Goal: Information Seeking & Learning: Find specific fact

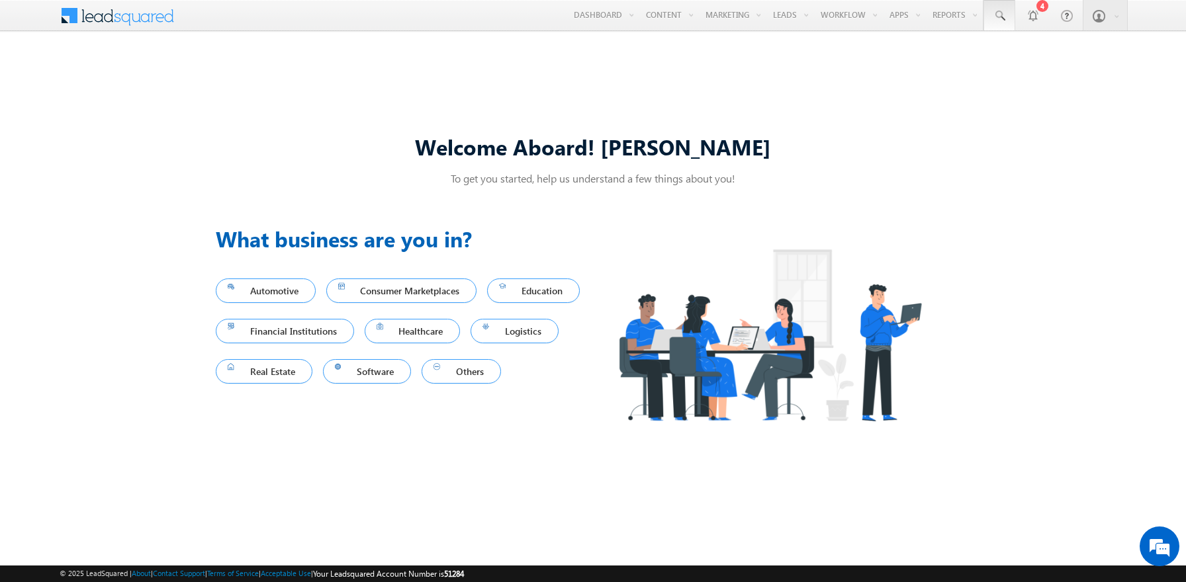
click at [999, 16] on span at bounding box center [999, 15] width 13 height 13
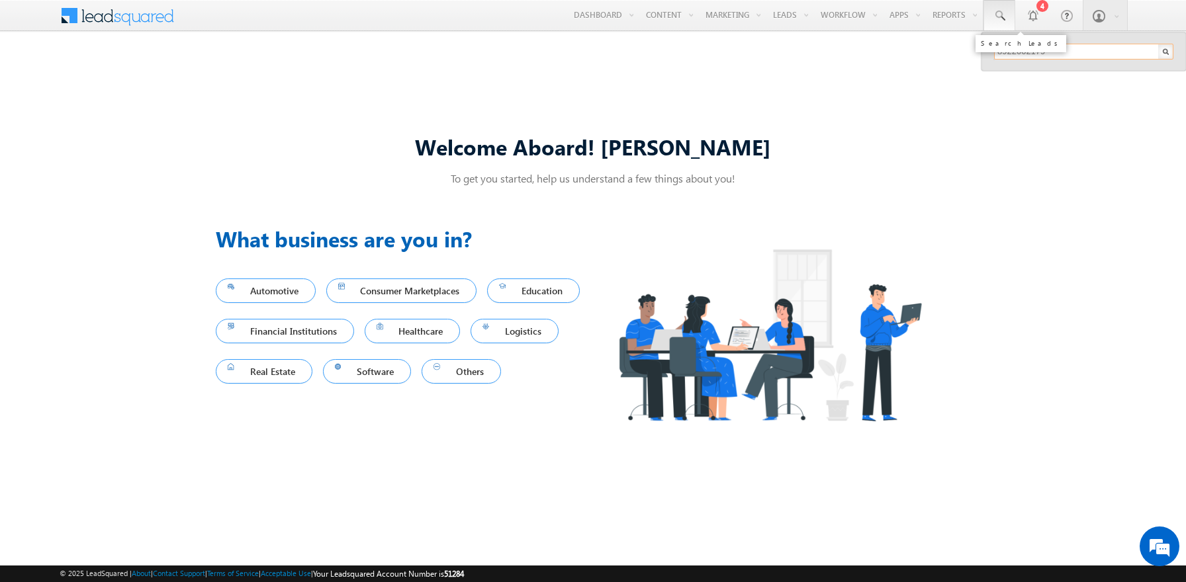
type input "8922002179"
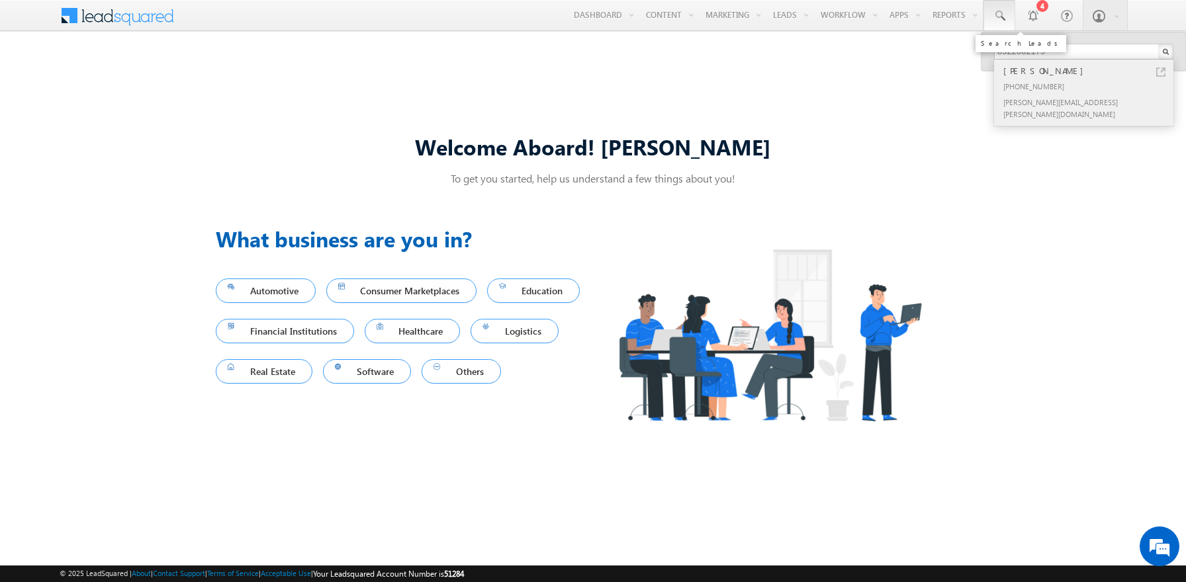
click at [1089, 71] on div "[PERSON_NAME]" at bounding box center [1089, 71] width 177 height 15
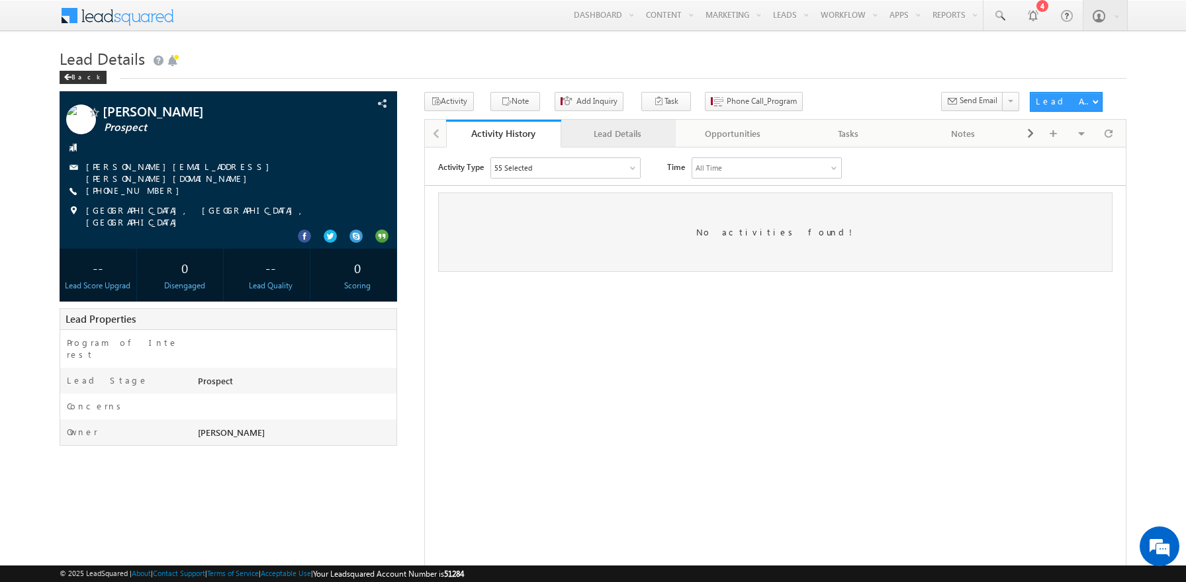
click at [617, 134] on div "Lead Details" at bounding box center [618, 134] width 93 height 16
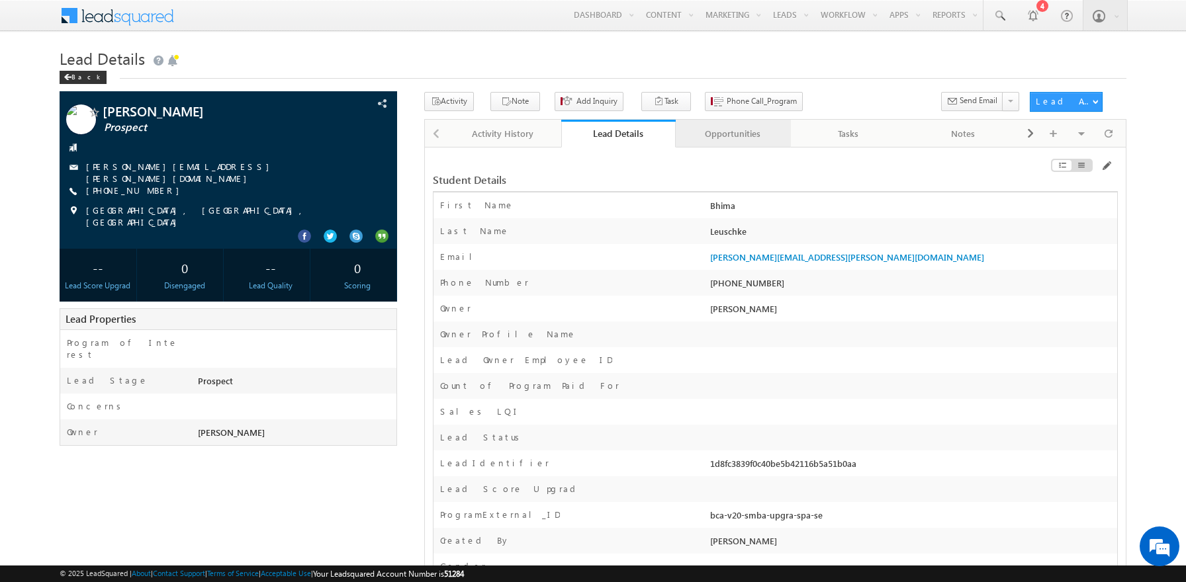
click at [733, 134] on div "Opportunities" at bounding box center [732, 134] width 93 height 16
